Goal: Task Accomplishment & Management: Manage account settings

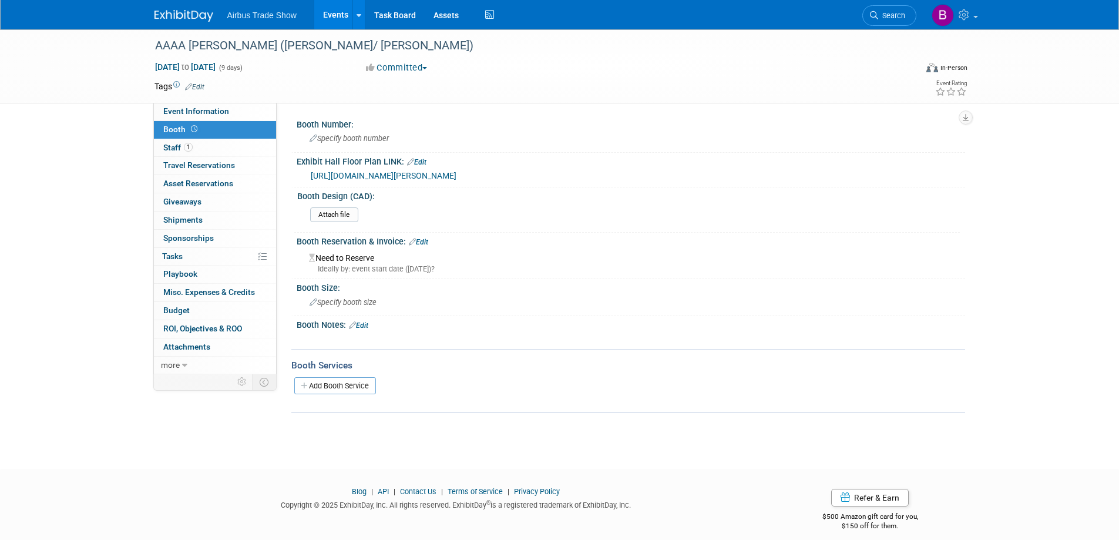
click at [174, 10] on img at bounding box center [184, 16] width 59 height 12
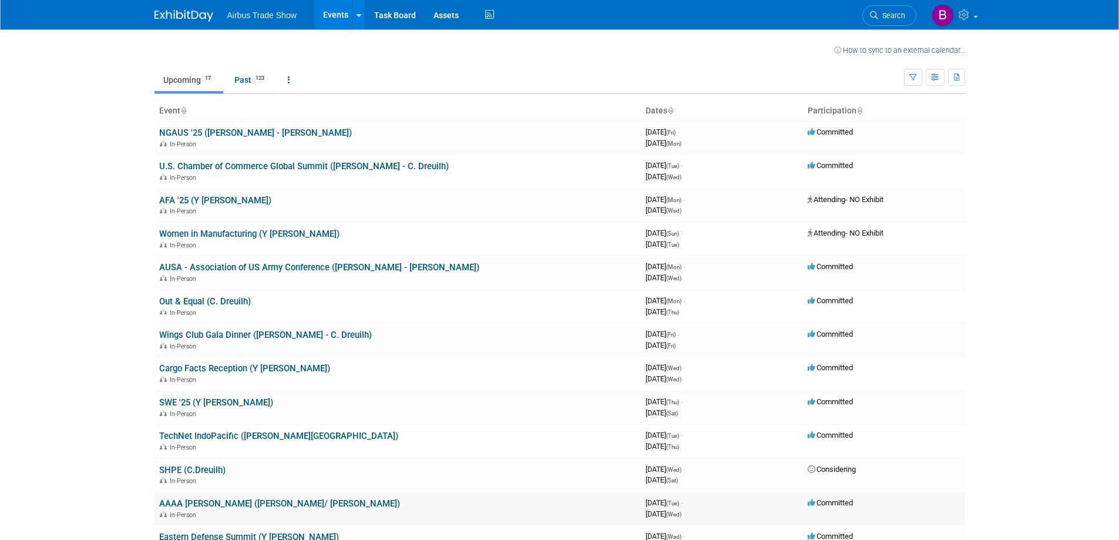
click at [261, 505] on link "AAAA [PERSON_NAME] ([PERSON_NAME]/ [PERSON_NAME])" at bounding box center [279, 503] width 241 height 11
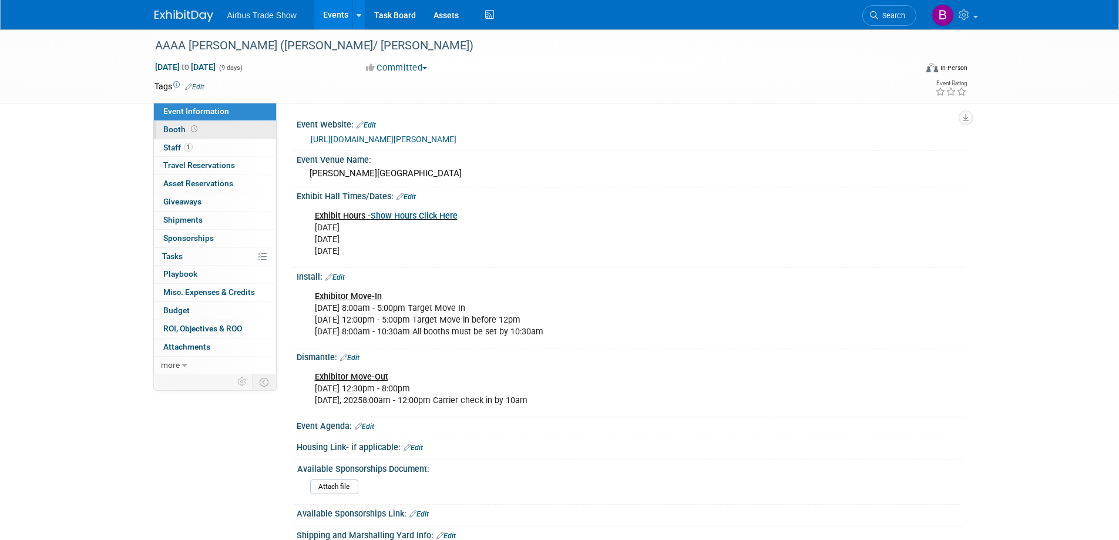
click at [227, 125] on link "Booth" at bounding box center [215, 130] width 122 height 18
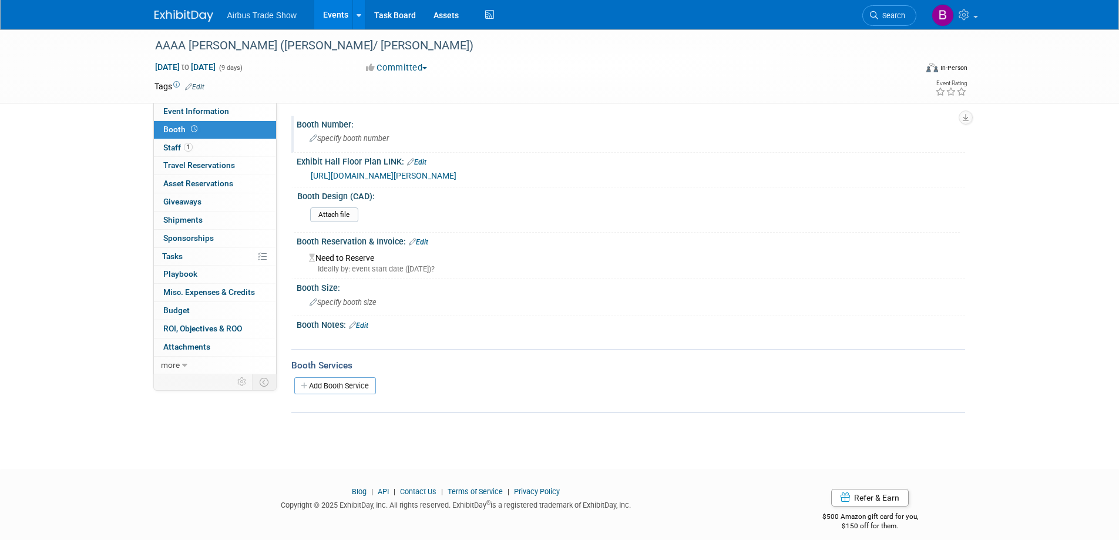
click at [378, 139] on span "Specify booth number" at bounding box center [349, 138] width 79 height 9
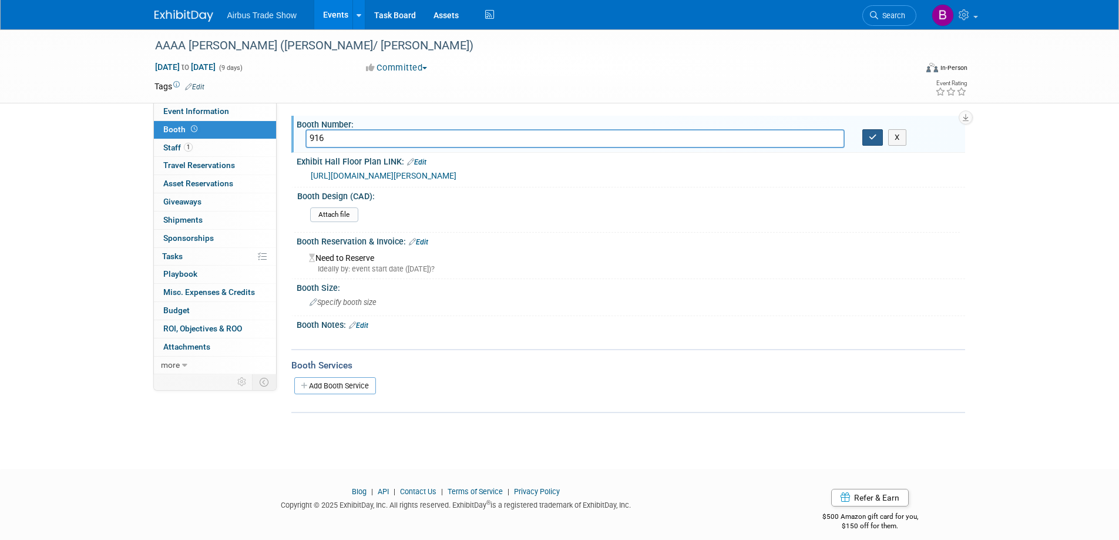
type input "916"
click at [878, 137] on button "button" at bounding box center [872, 137] width 21 height 16
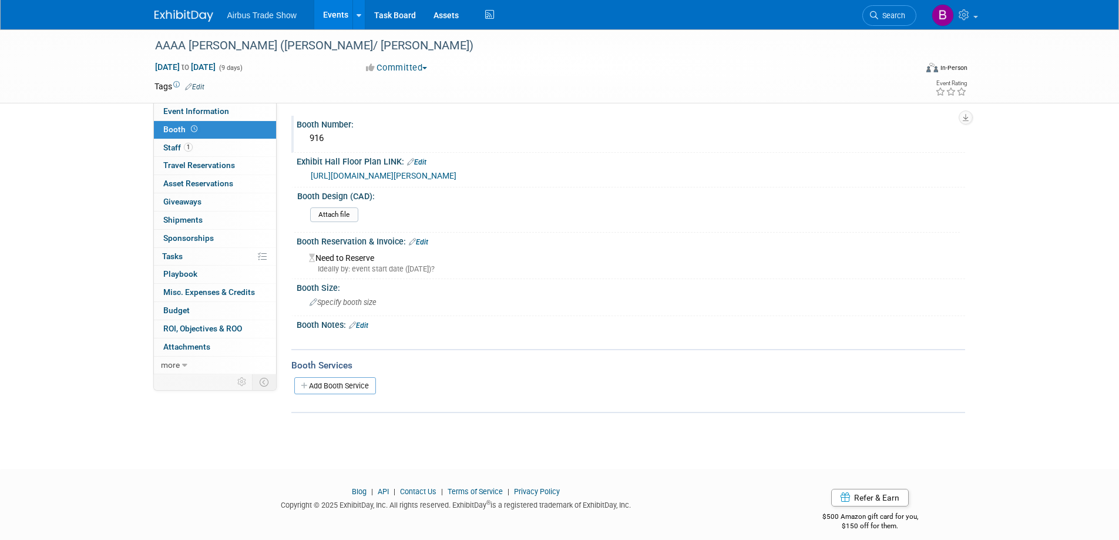
click at [180, 19] on img at bounding box center [184, 16] width 59 height 12
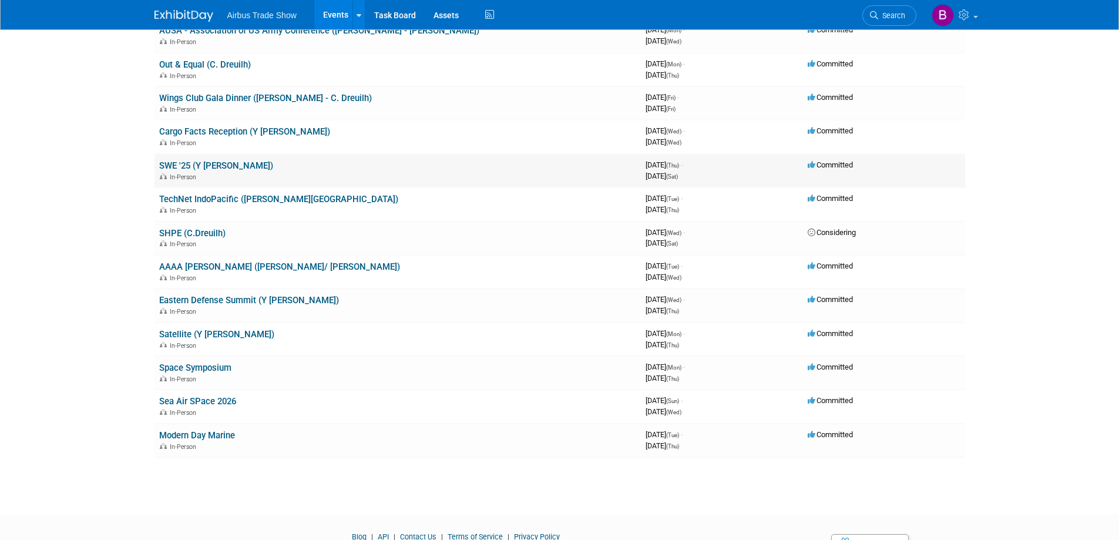
scroll to position [234, 0]
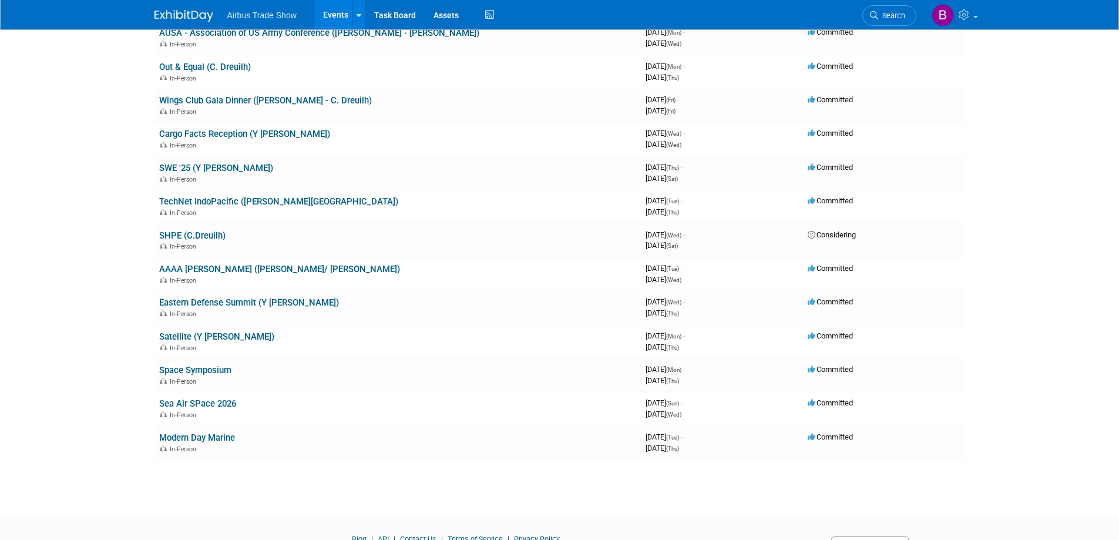
click at [99, 290] on body "Airbus Trade Show Events Recently Viewed Events: AAAA Joseph Cribbins (S.Offerd…" at bounding box center [559, 36] width 1119 height 540
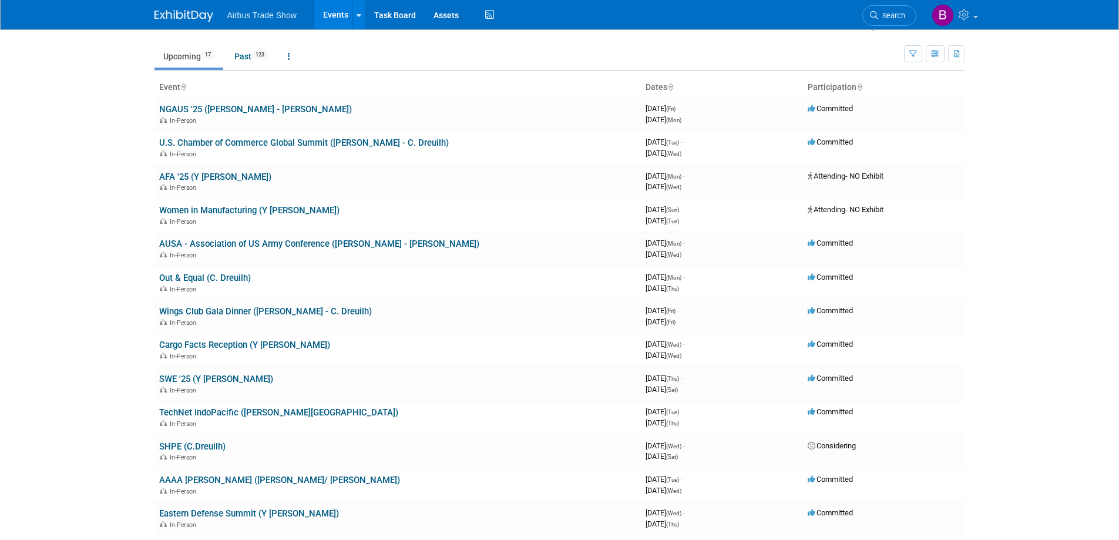
scroll to position [0, 0]
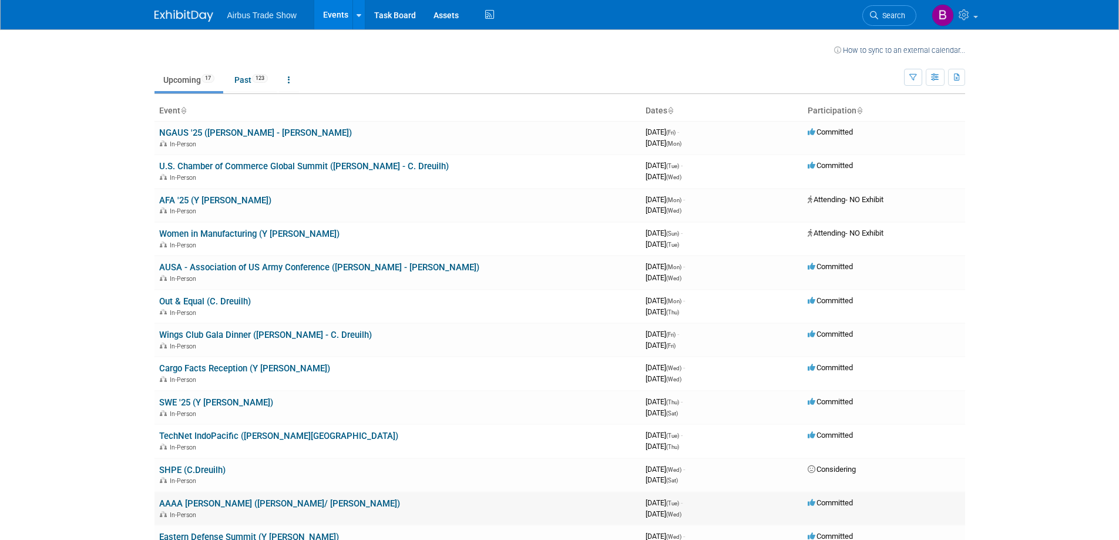
click at [243, 501] on link "AAAA [PERSON_NAME] ([PERSON_NAME]/ [PERSON_NAME])" at bounding box center [279, 503] width 241 height 11
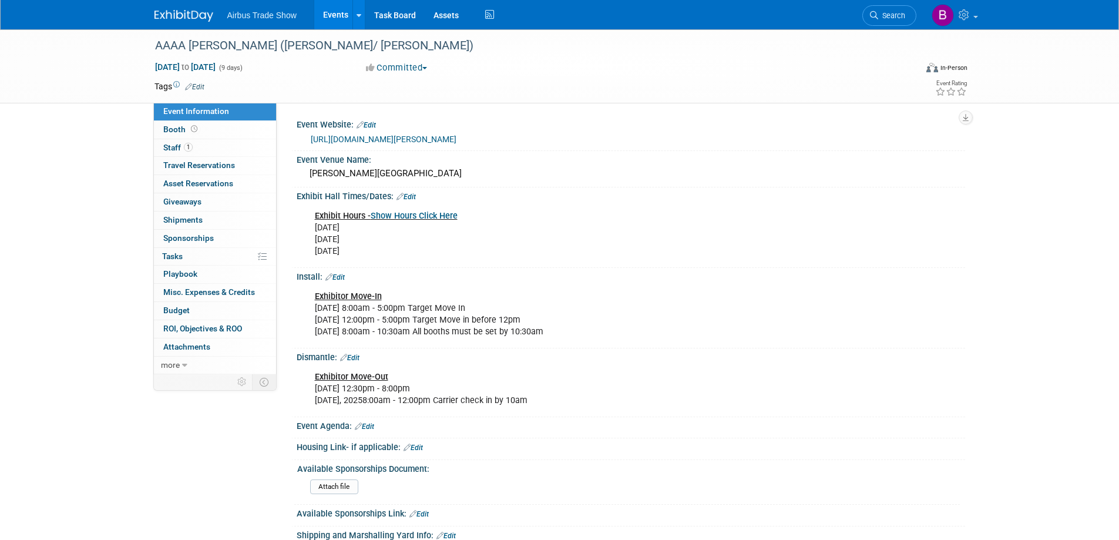
click at [411, 138] on link "[URL][DOMAIN_NAME][PERSON_NAME]" at bounding box center [384, 139] width 146 height 9
click at [254, 127] on link "Booth" at bounding box center [215, 130] width 122 height 18
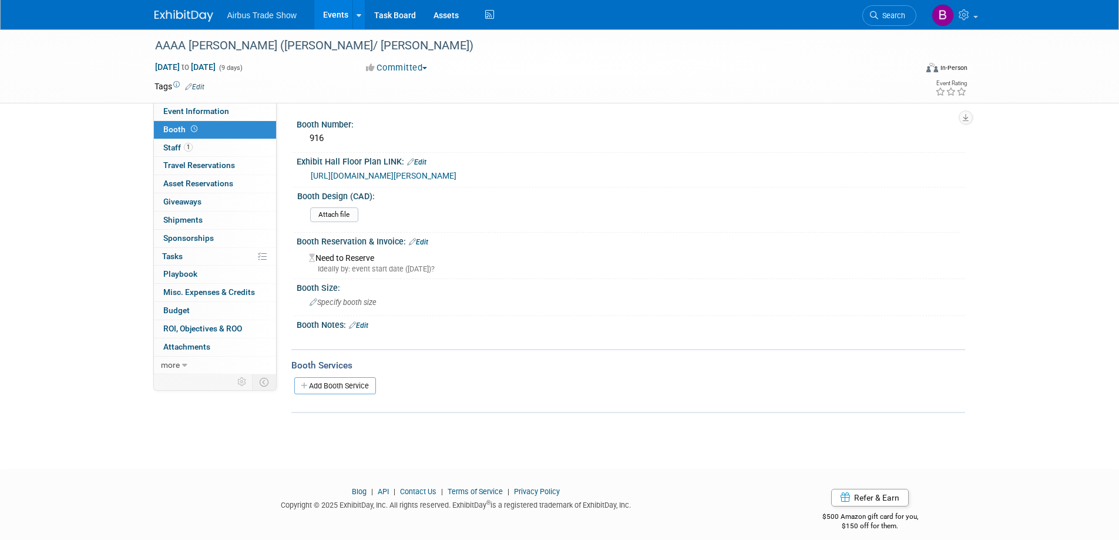
click at [380, 174] on link "https://s7.goeshow.com/aaaa/cribbins/2025/exhibit_map.cfm" at bounding box center [384, 175] width 146 height 9
click at [181, 23] on div "Airbus Trade Show Events Recently Viewed Events: AAAA Joseph Cribbins (S.Offerd…" at bounding box center [560, 14] width 811 height 29
click at [179, 15] on img at bounding box center [184, 16] width 59 height 12
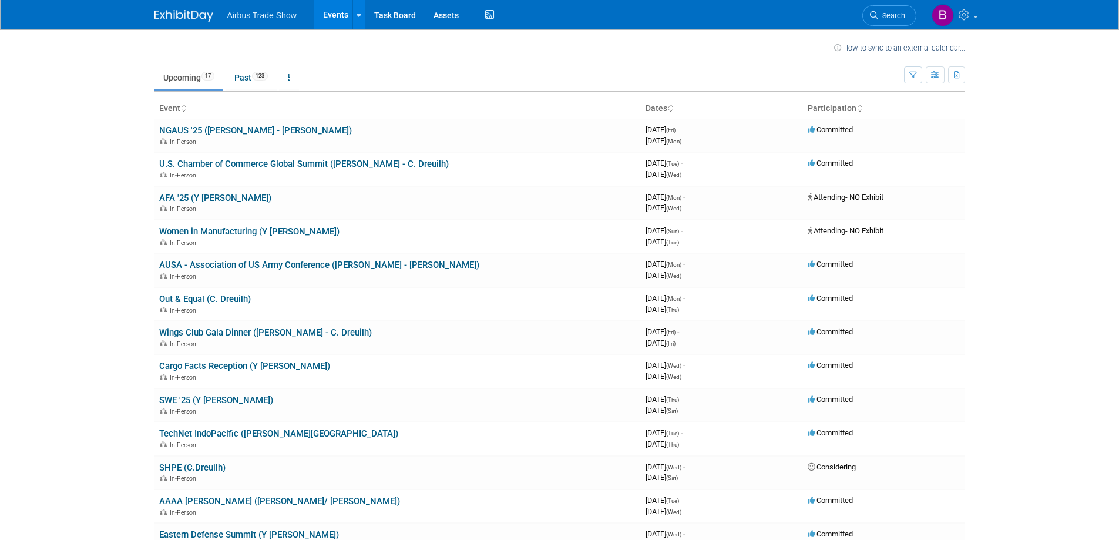
scroll to position [235, 0]
